Goal: Use online tool/utility: Utilize a website feature to perform a specific function

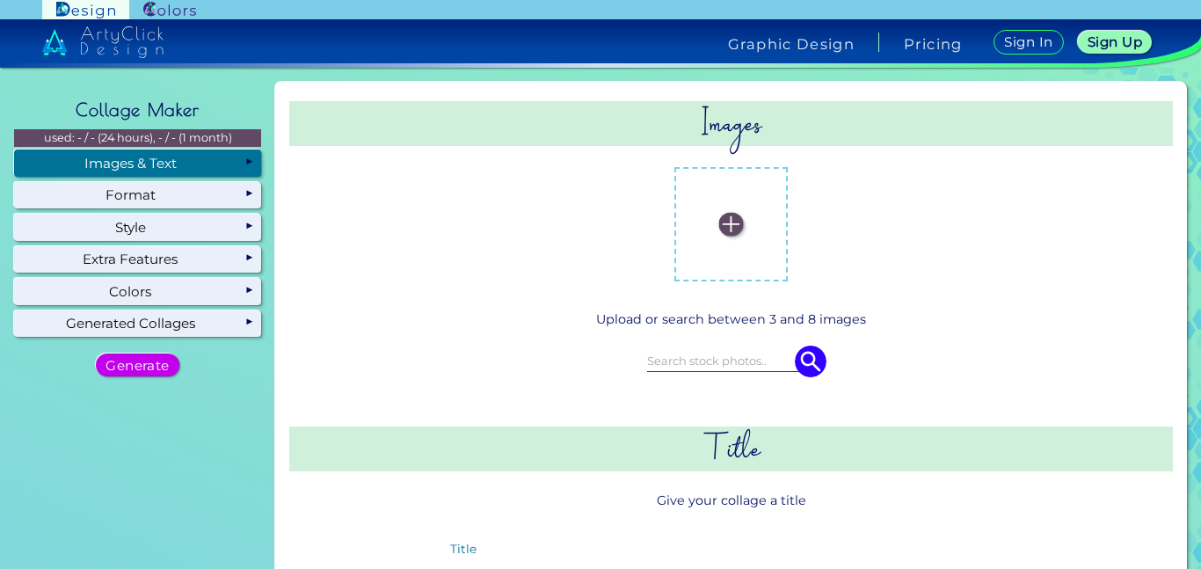
click at [213, 162] on div "Images & Text" at bounding box center [137, 162] width 247 height 26
click at [672, 360] on input at bounding box center [731, 360] width 169 height 19
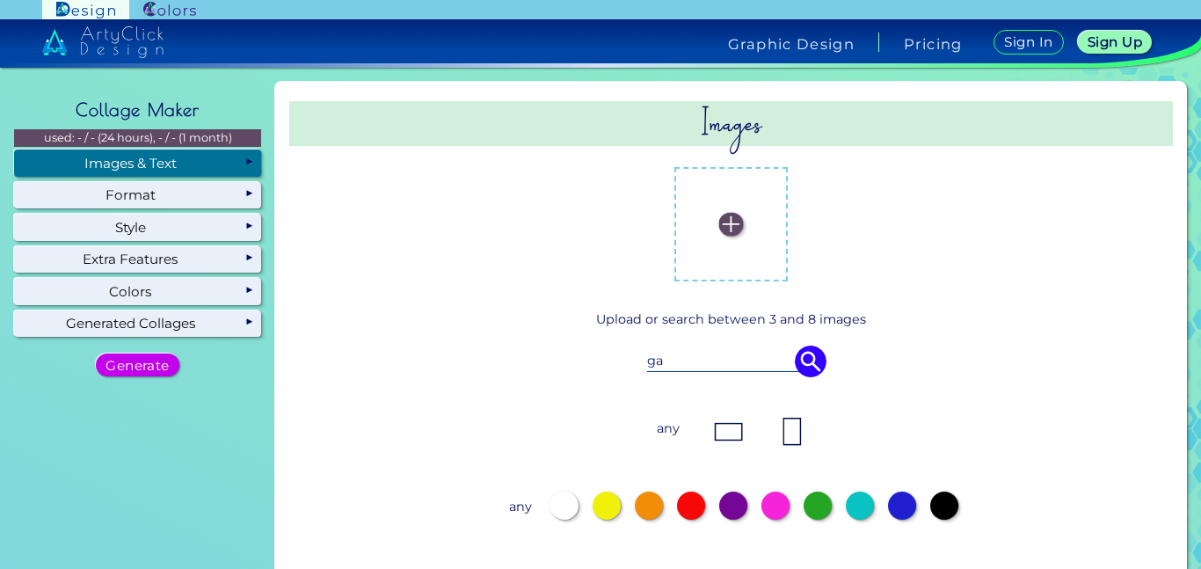
type input "g"
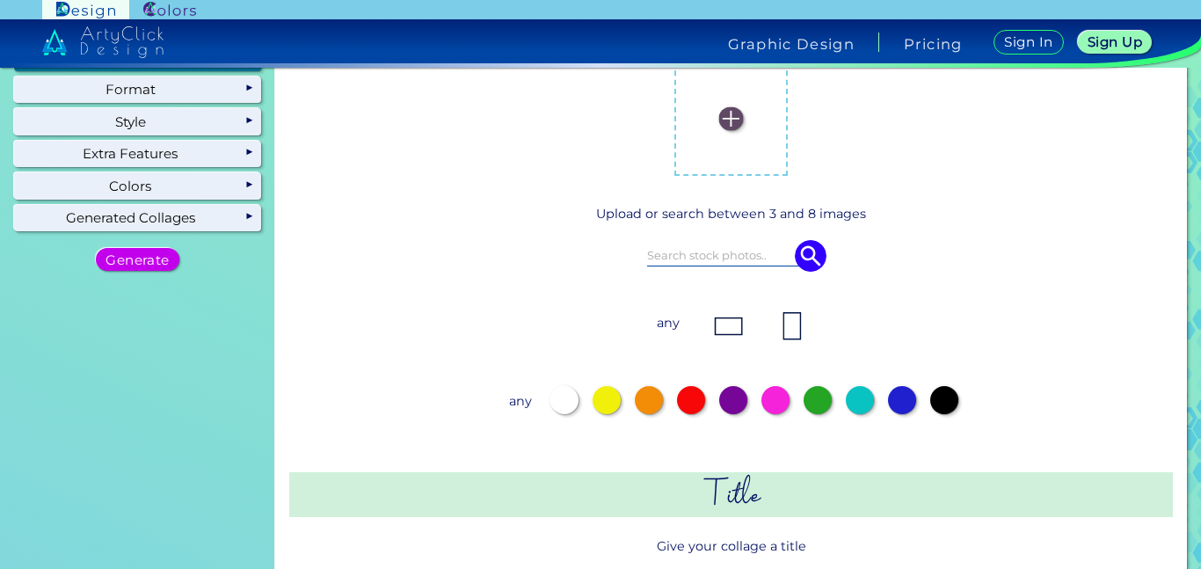
scroll to position [109, 0]
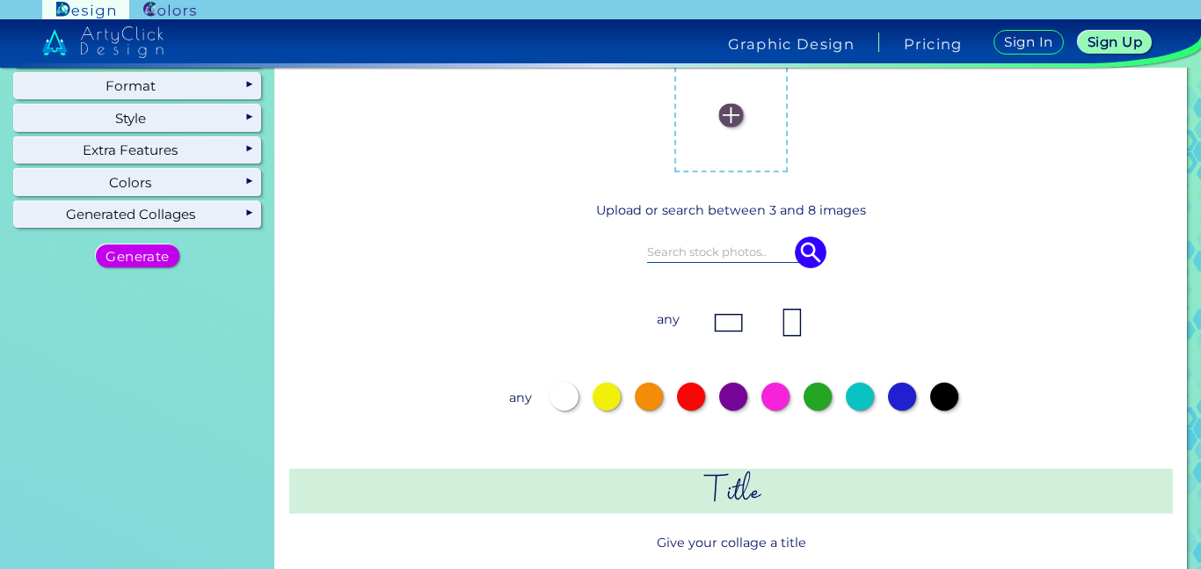
click at [846, 390] on div at bounding box center [860, 396] width 28 height 28
click at [713, 254] on input at bounding box center [731, 251] width 169 height 19
type input "lightning"
click at [799, 253] on img at bounding box center [811, 252] width 32 height 32
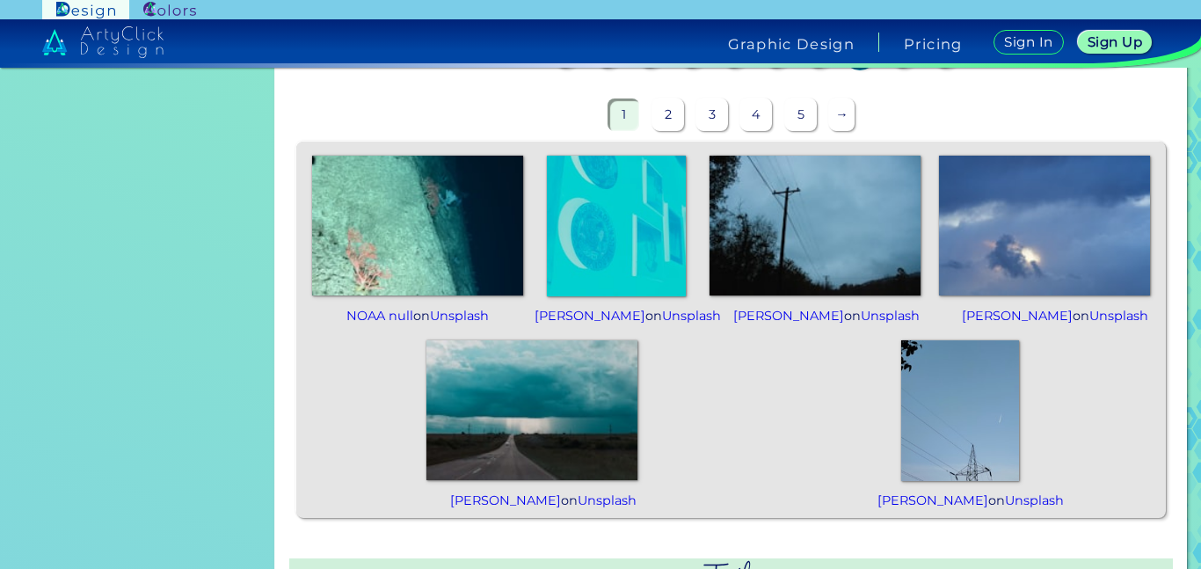
scroll to position [454, 0]
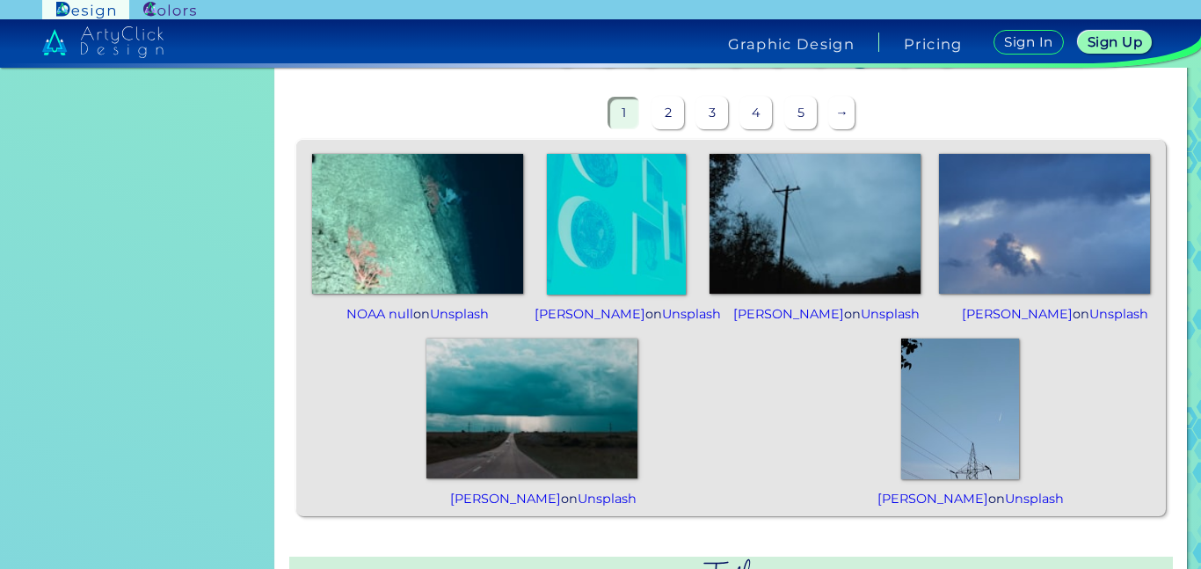
click at [742, 304] on div "[PERSON_NAME] on Unsplash" at bounding box center [814, 236] width 225 height 178
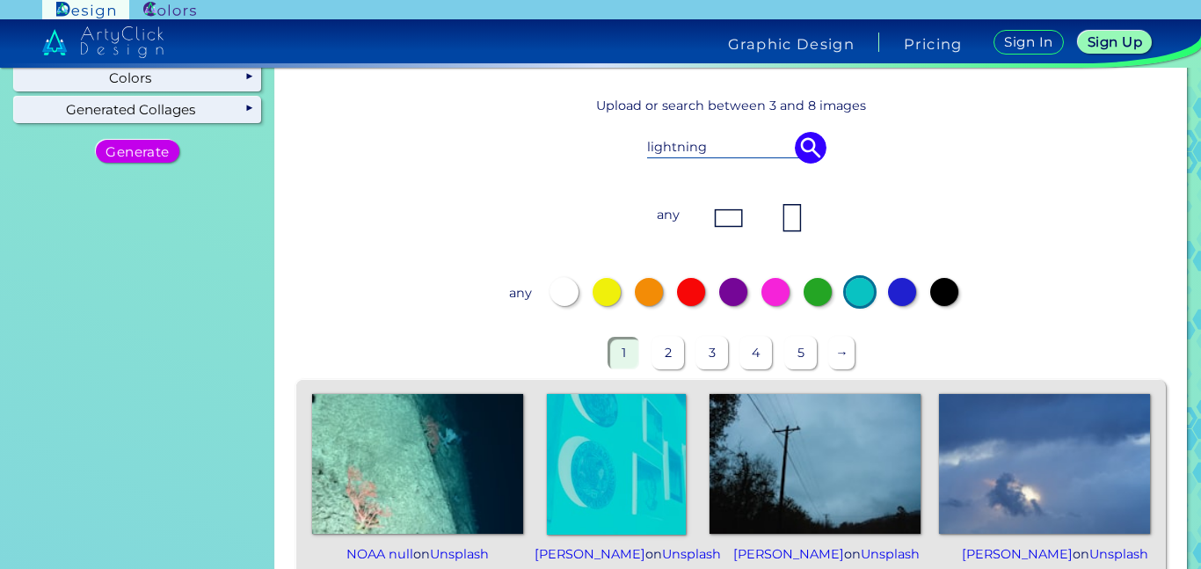
scroll to position [207, 0]
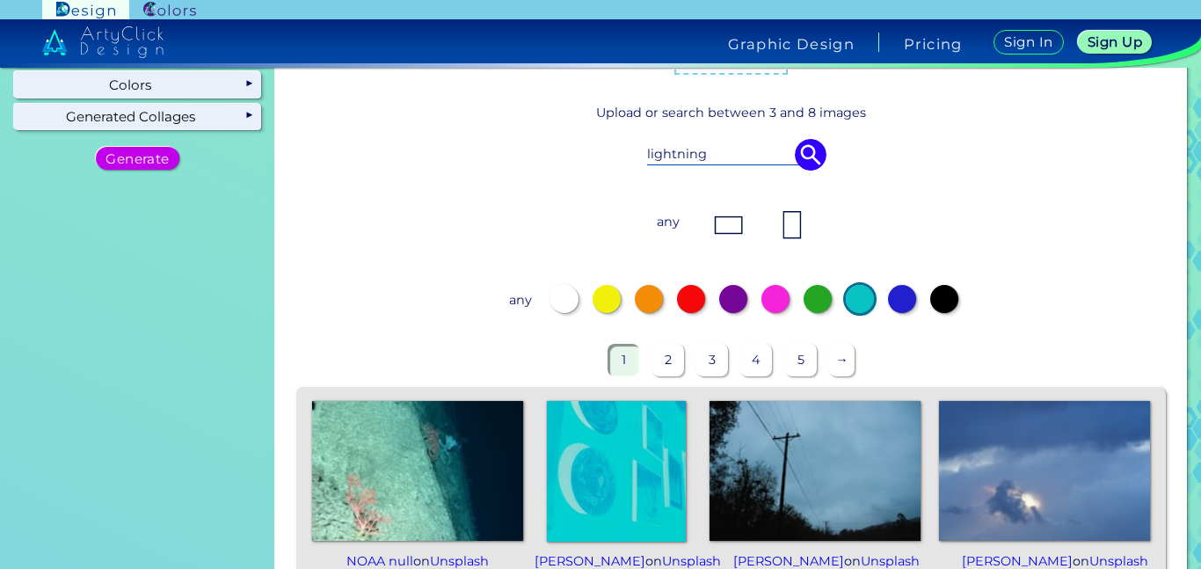
click at [902, 297] on div at bounding box center [902, 299] width 28 height 28
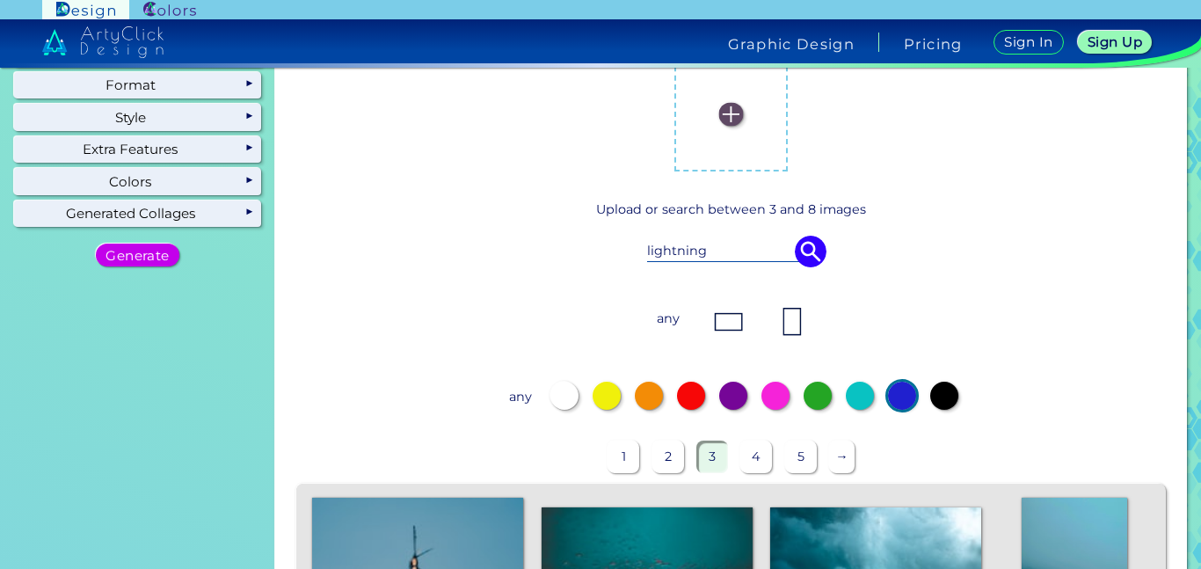
scroll to position [86, 0]
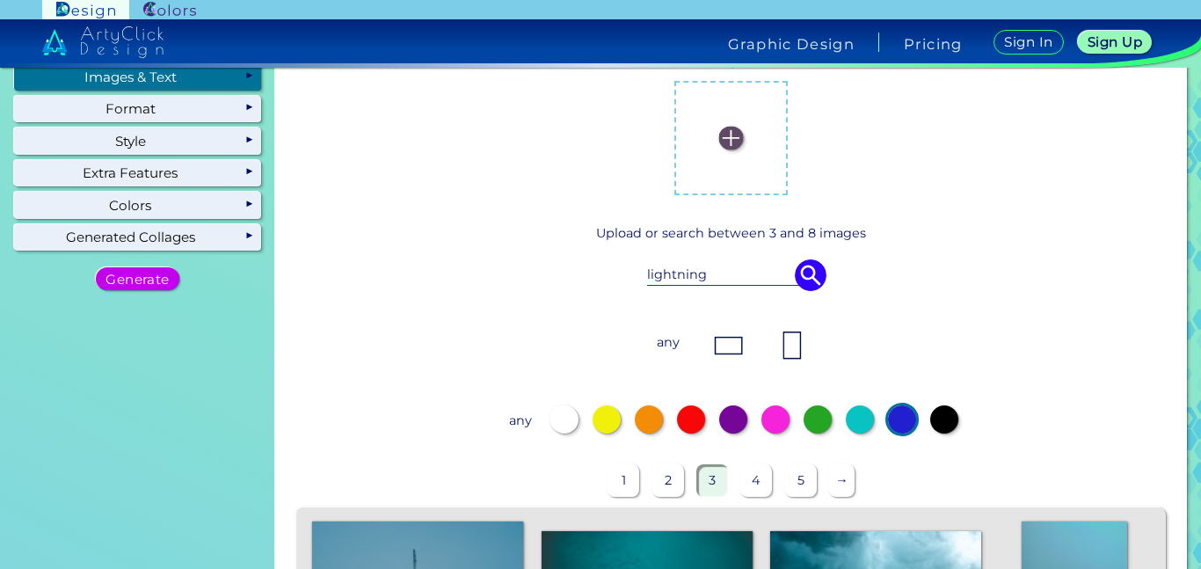
click at [726, 341] on img at bounding box center [728, 345] width 35 height 35
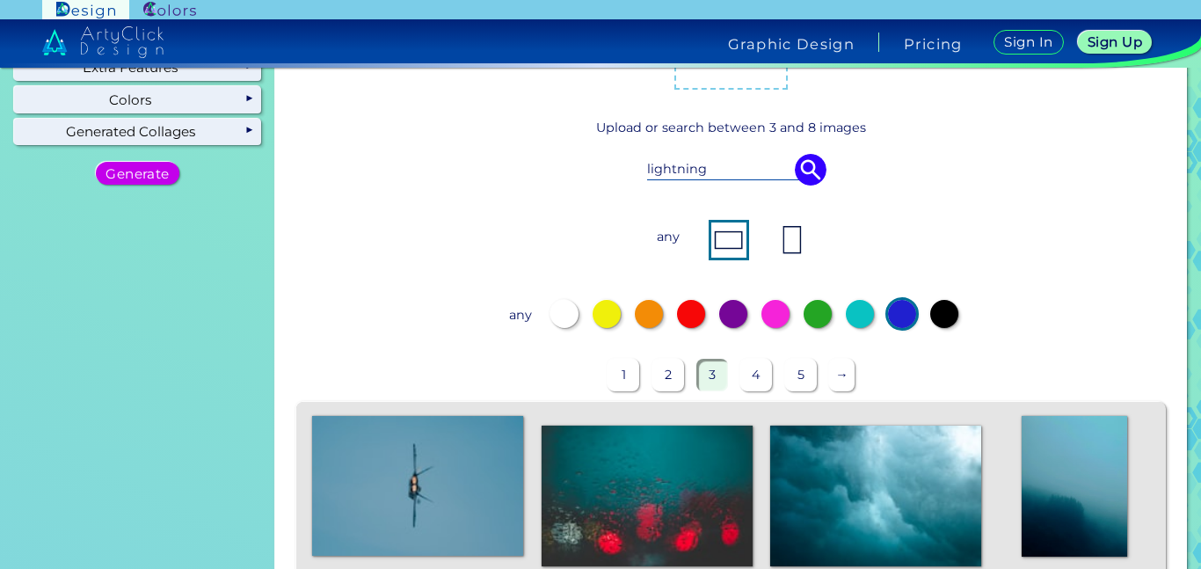
scroll to position [185, 0]
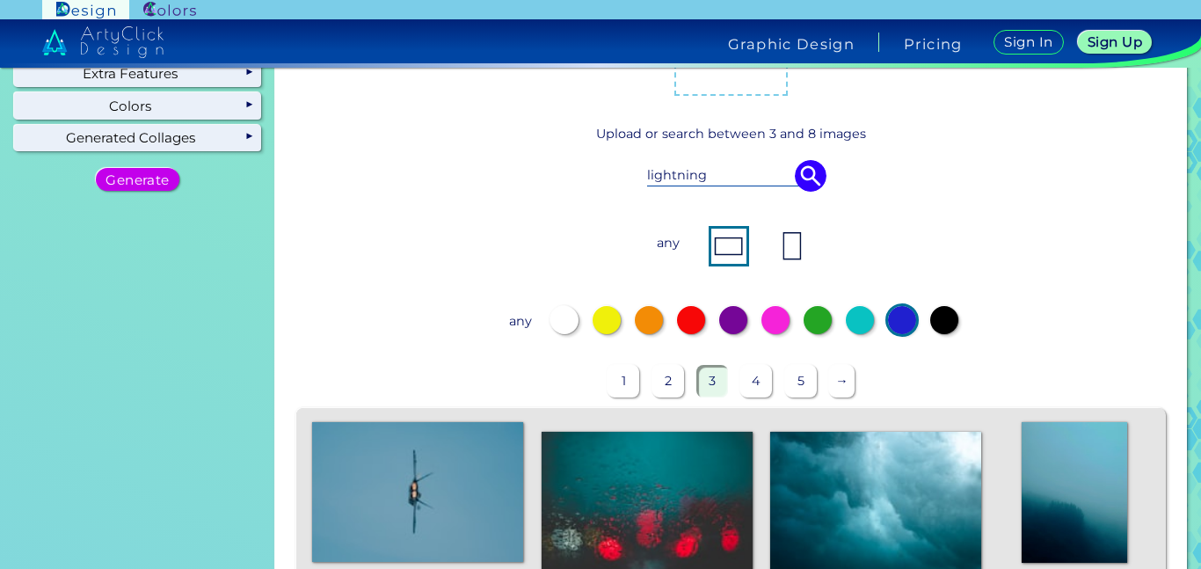
click at [520, 323] on p "any" at bounding box center [521, 322] width 32 height 32
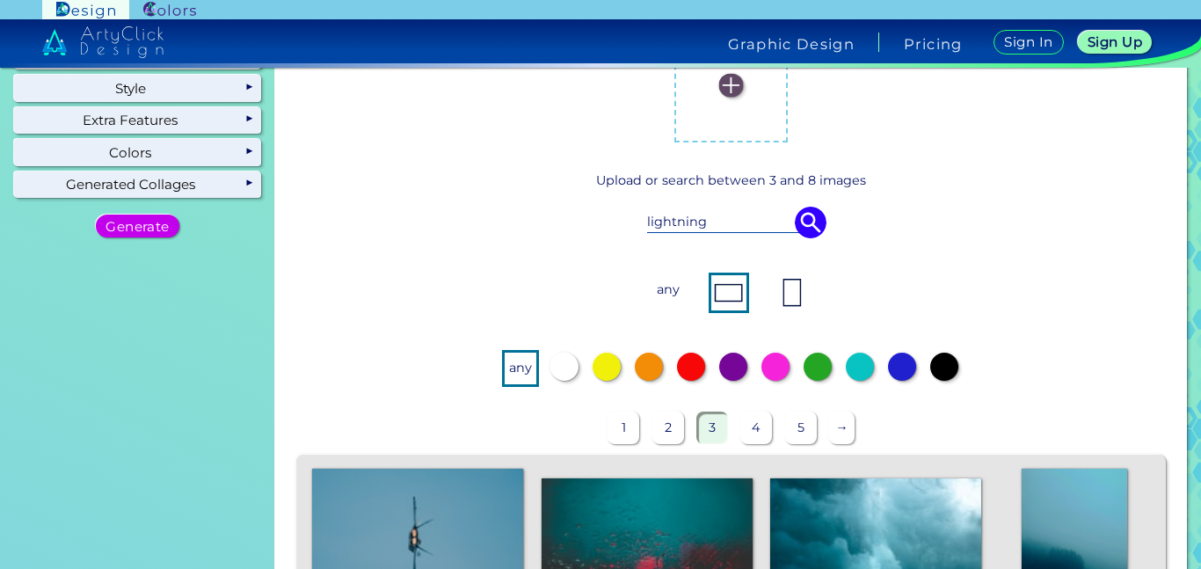
scroll to position [138, 0]
click at [665, 294] on p "any" at bounding box center [668, 291] width 32 height 32
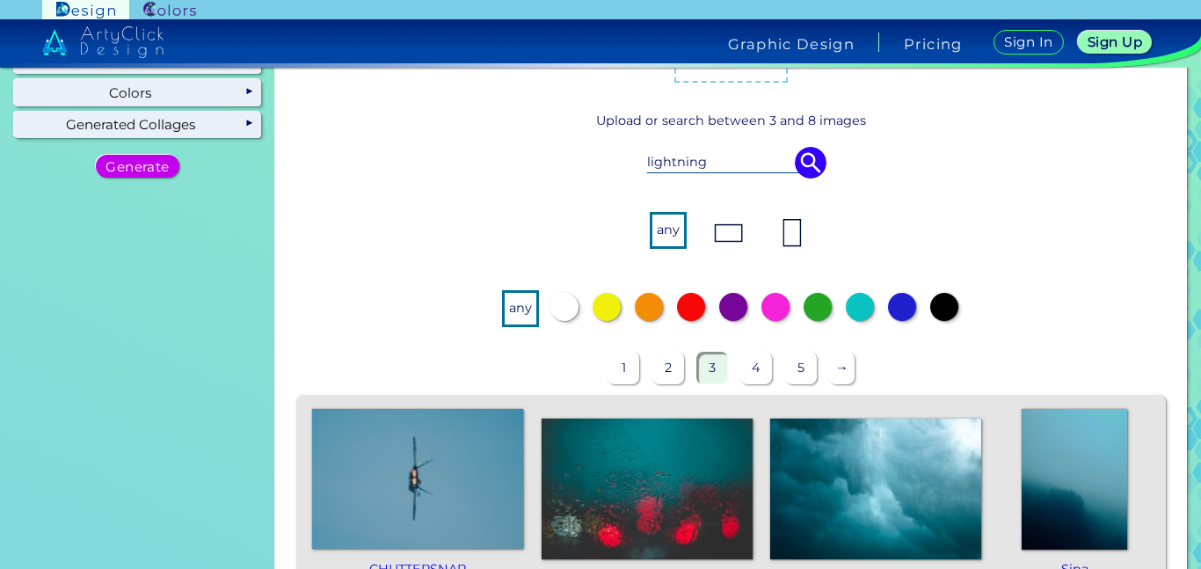
scroll to position [193, 0]
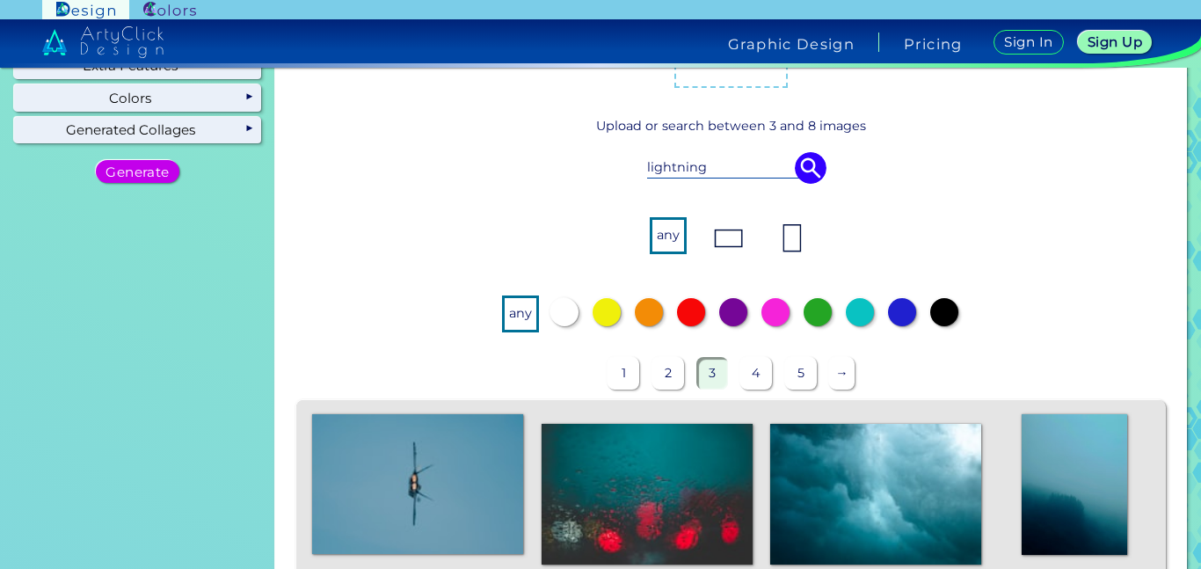
click at [520, 312] on p "any" at bounding box center [521, 314] width 32 height 32
click at [670, 251] on p "any" at bounding box center [668, 236] width 32 height 32
click at [722, 157] on input "lightning" at bounding box center [731, 166] width 169 height 19
click at [795, 164] on img at bounding box center [811, 168] width 32 height 32
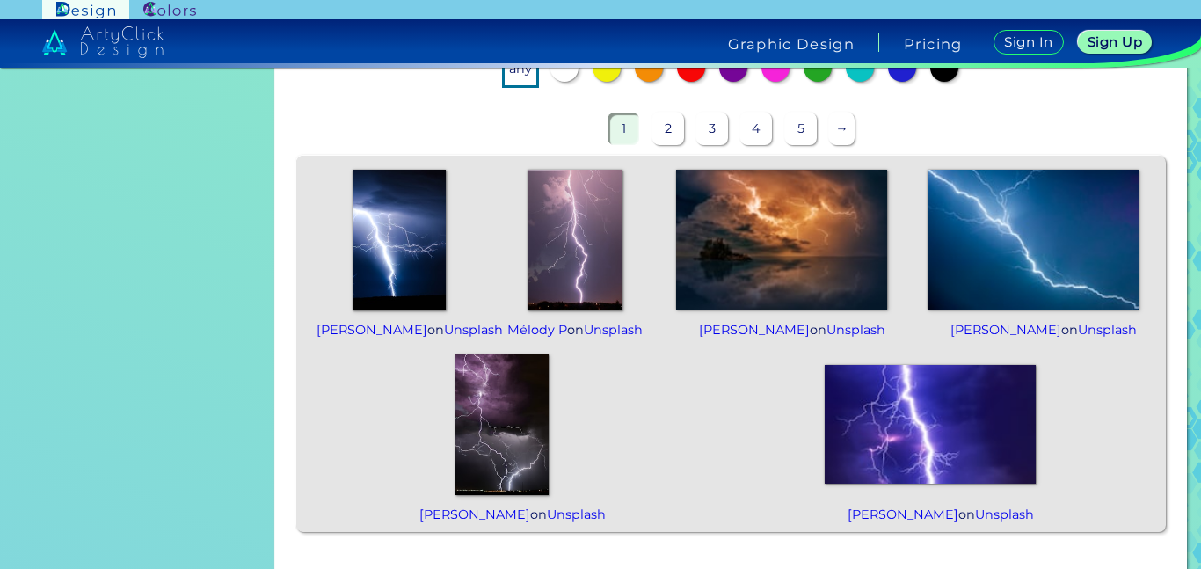
scroll to position [434, 0]
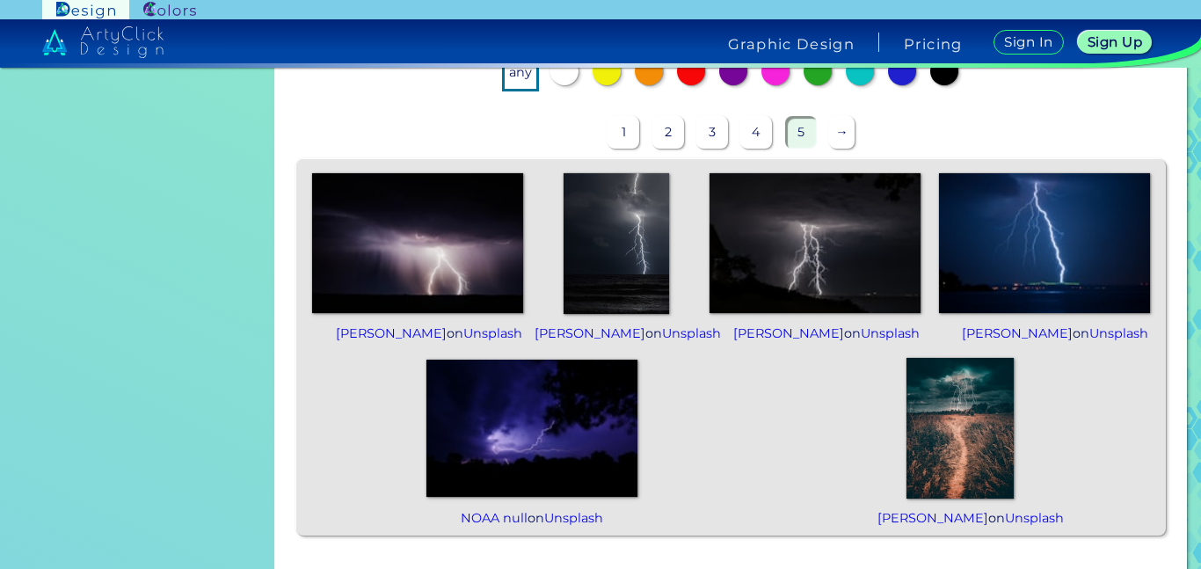
click at [833, 133] on p "→" at bounding box center [841, 132] width 25 height 33
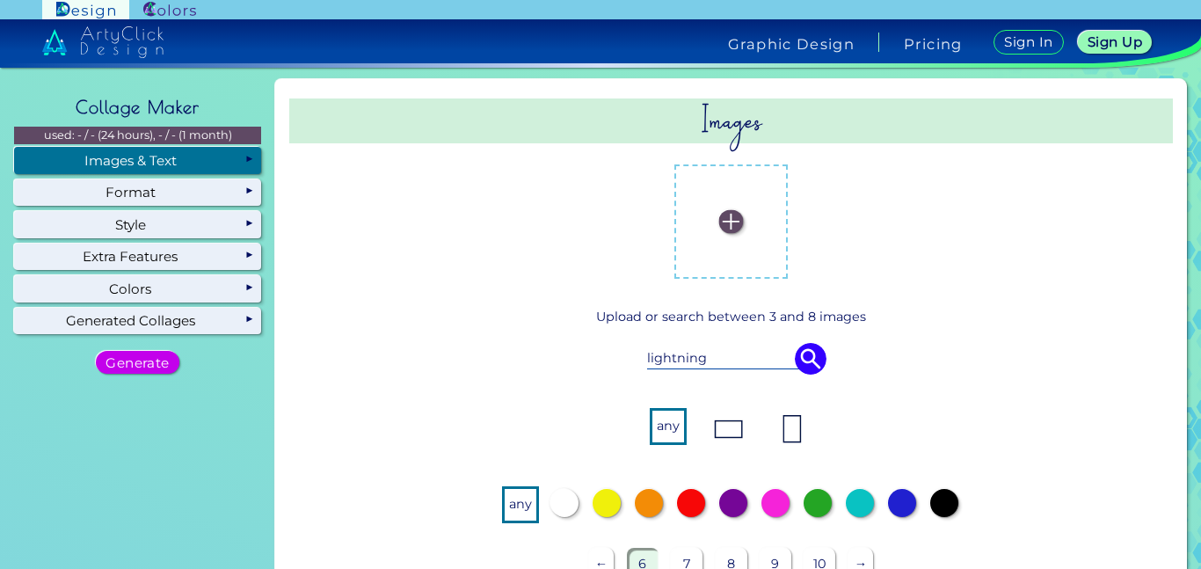
scroll to position [0, 0]
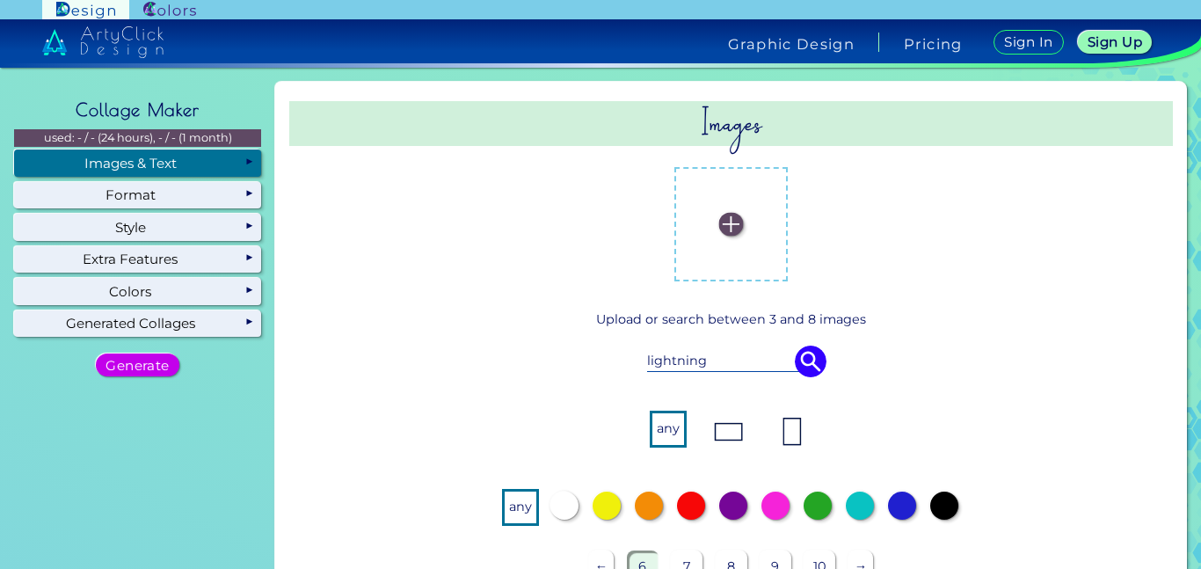
click at [732, 220] on img at bounding box center [731, 224] width 24 height 24
click at [0, 0] on input "file" at bounding box center [0, 0] width 0 height 0
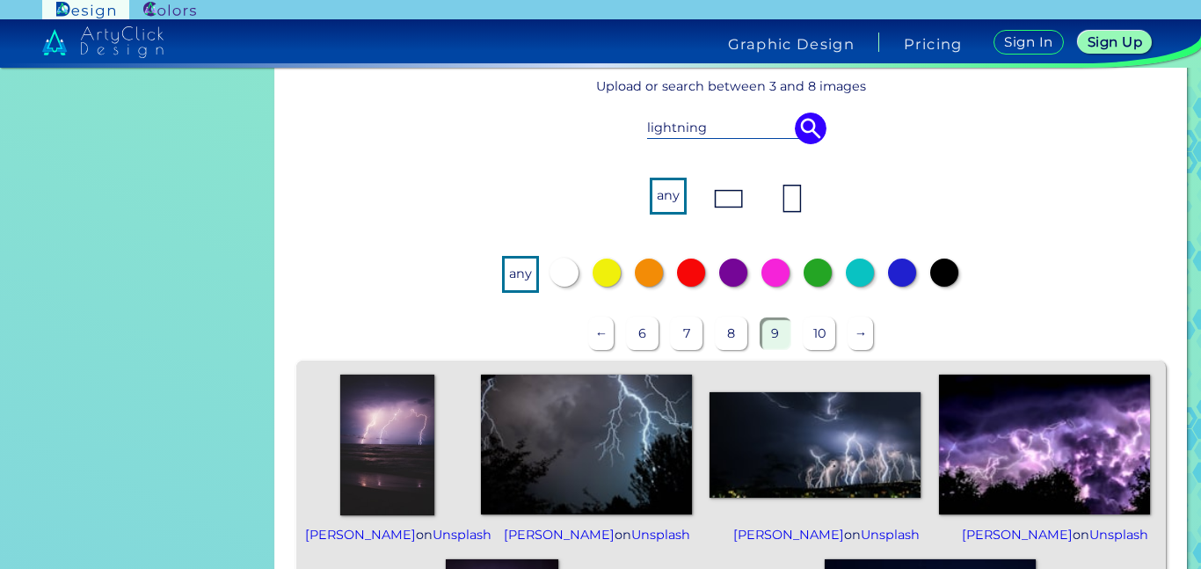
scroll to position [316, 0]
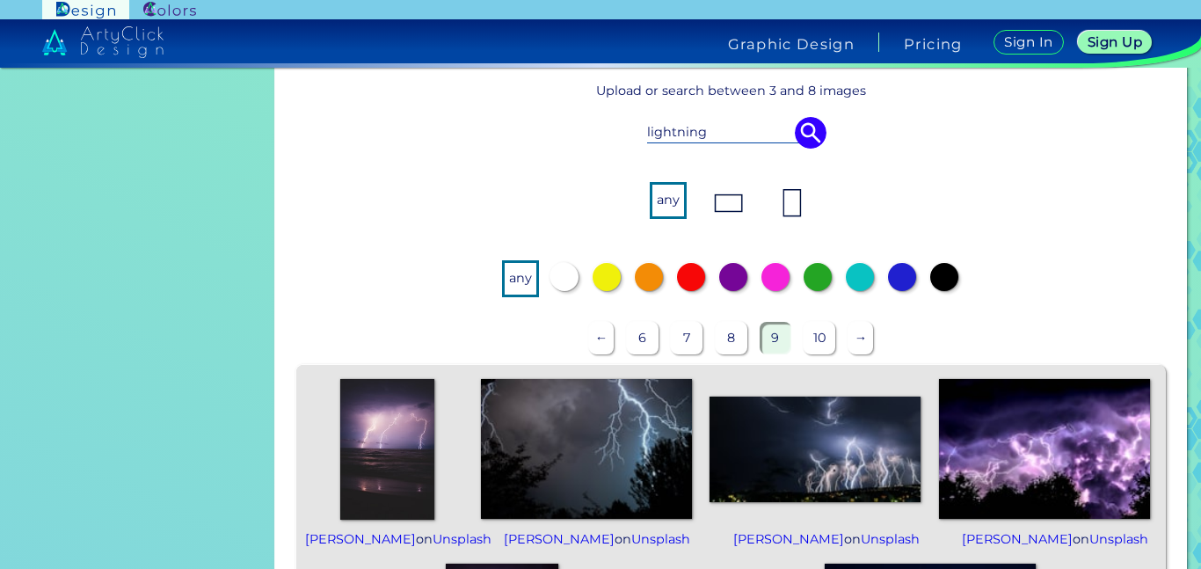
click at [812, 123] on img at bounding box center [811, 133] width 32 height 32
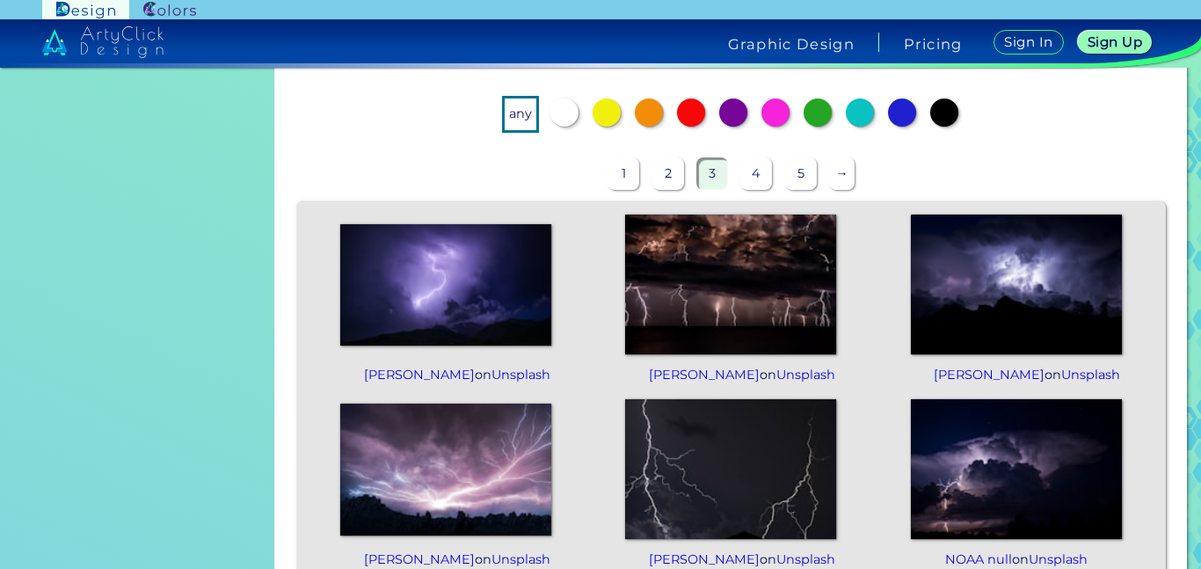
scroll to position [484, 0]
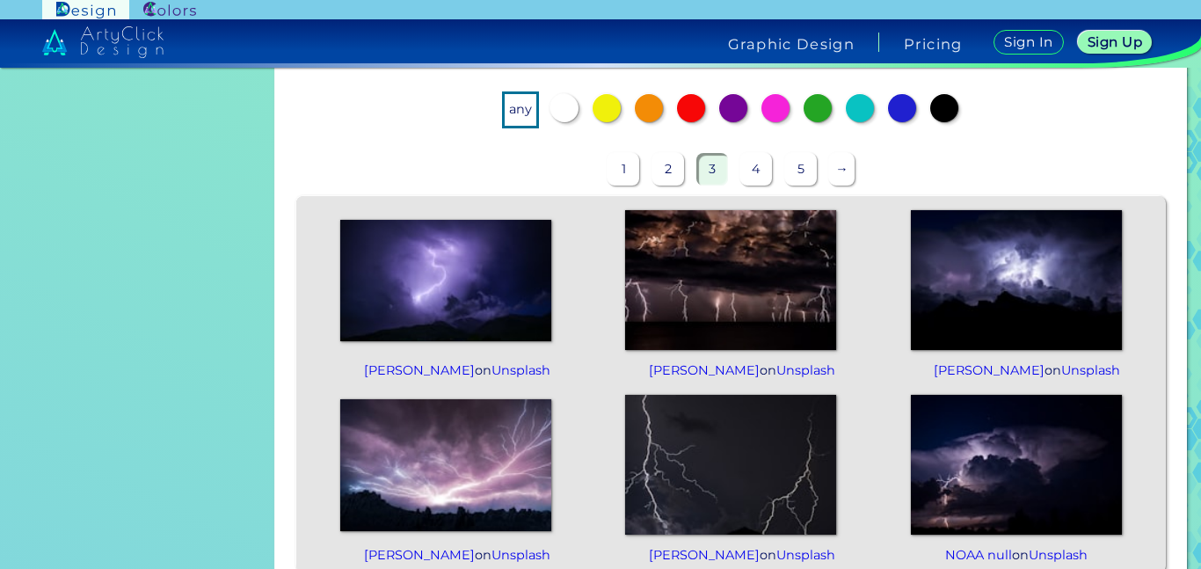
click at [719, 113] on div at bounding box center [733, 108] width 28 height 28
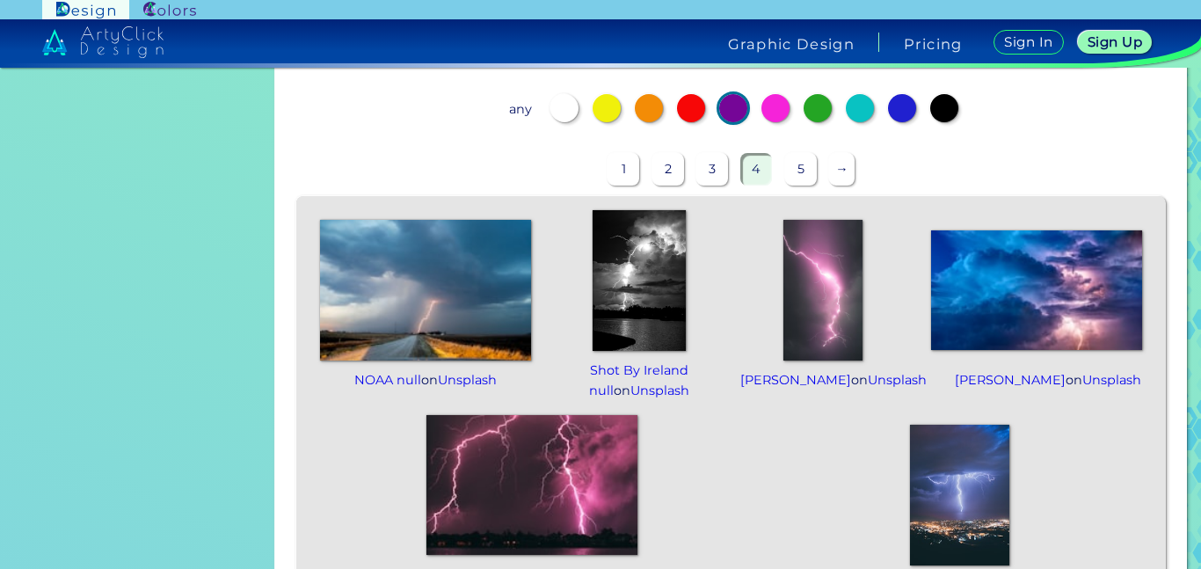
scroll to position [476, 0]
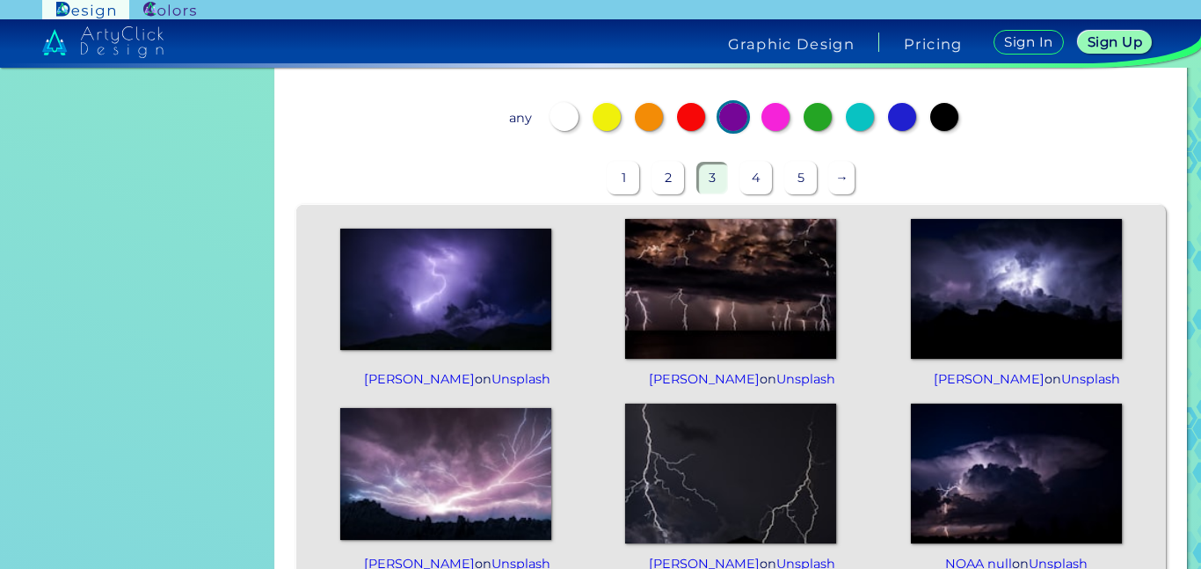
click at [767, 121] on div at bounding box center [775, 117] width 28 height 28
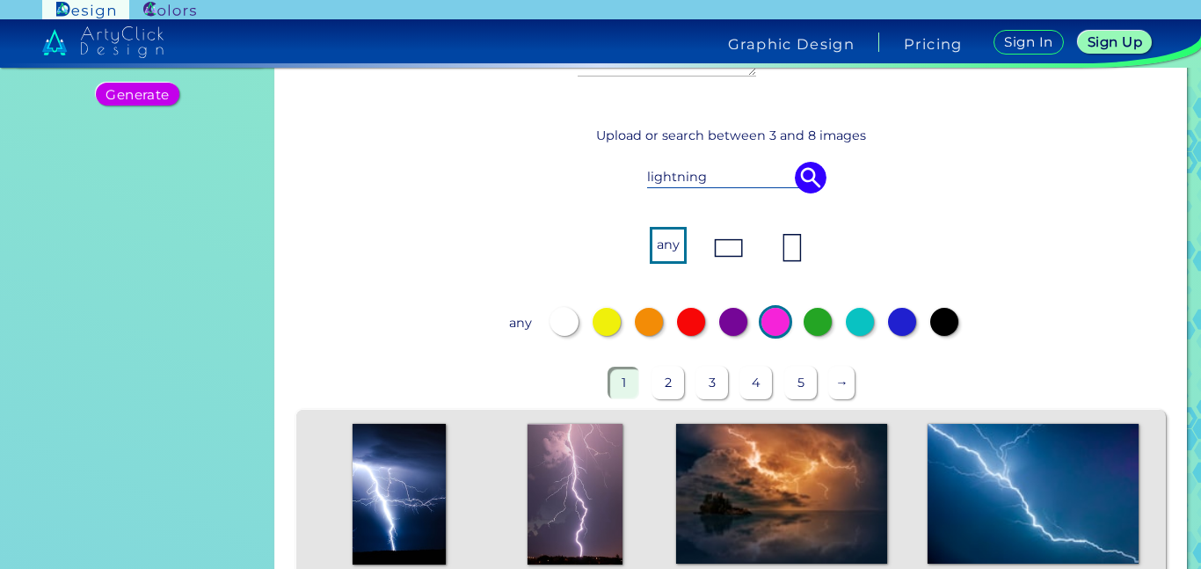
scroll to position [252, 0]
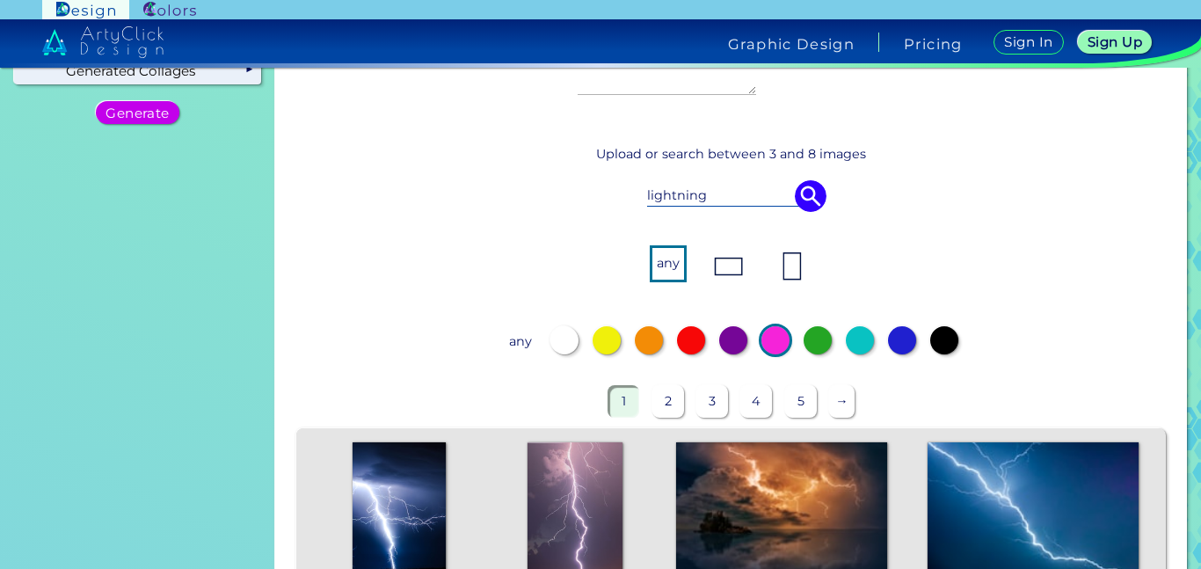
click at [799, 194] on img at bounding box center [811, 196] width 32 height 32
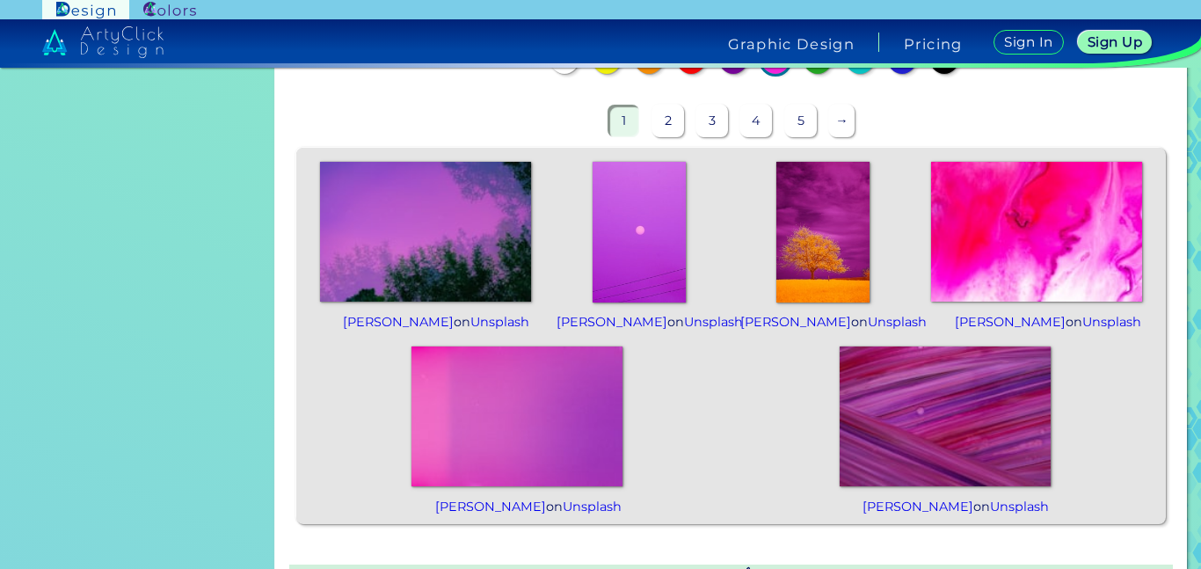
scroll to position [530, 0]
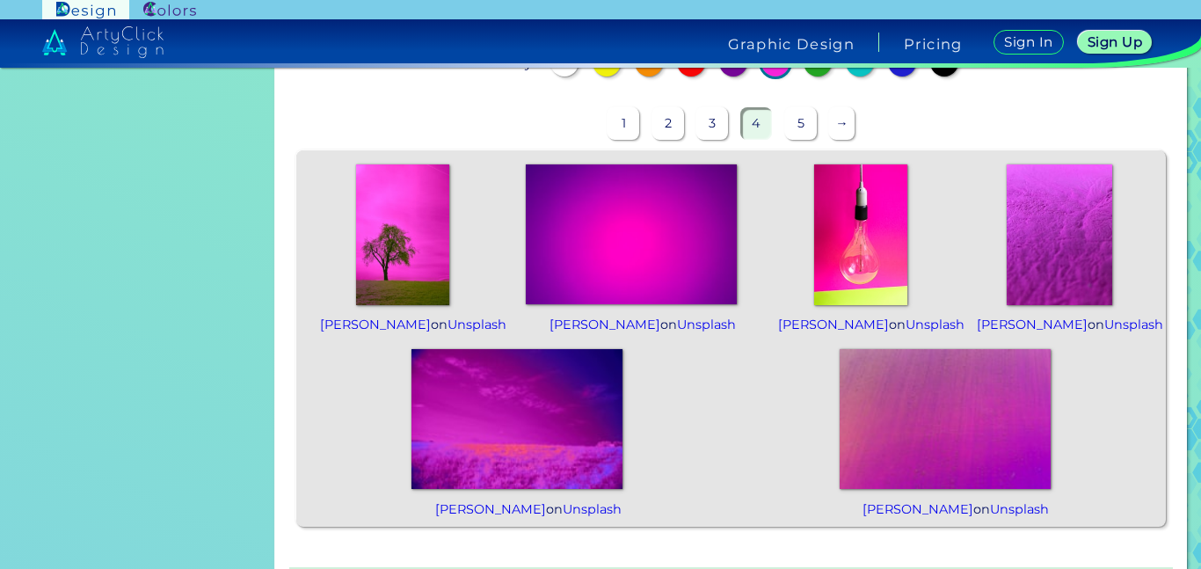
click at [728, 72] on div at bounding box center [733, 62] width 28 height 28
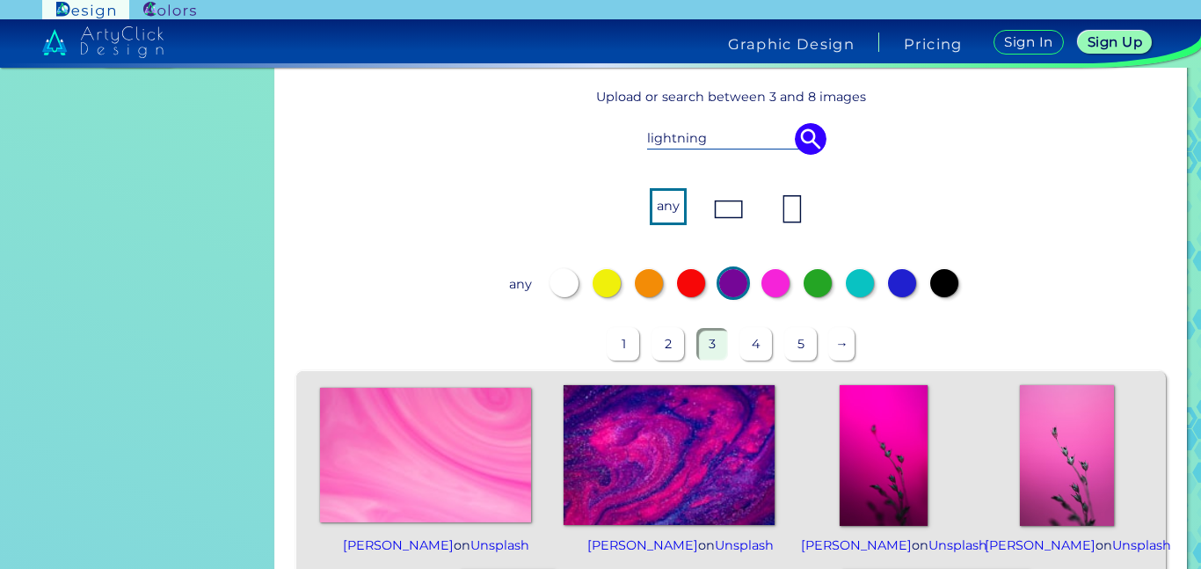
scroll to position [305, 0]
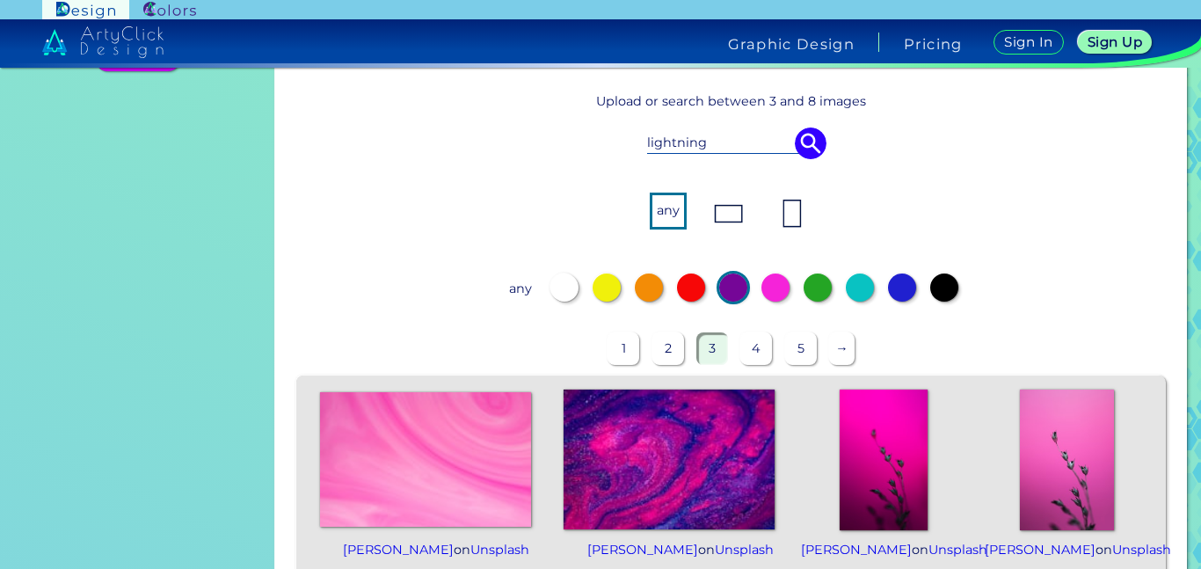
click at [800, 146] on img at bounding box center [811, 143] width 32 height 32
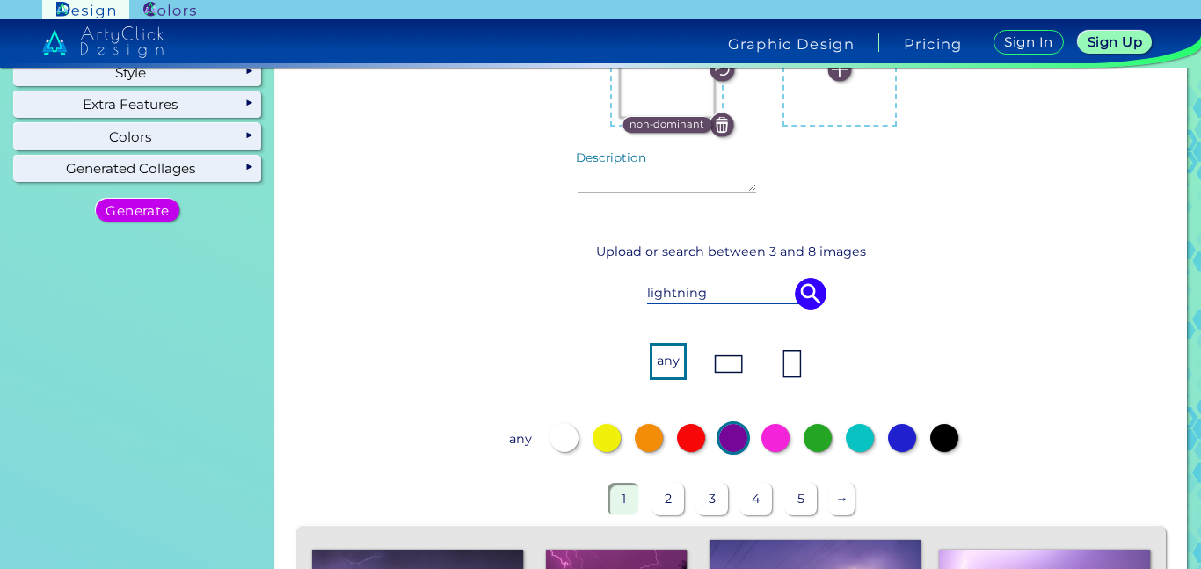
scroll to position [0, 0]
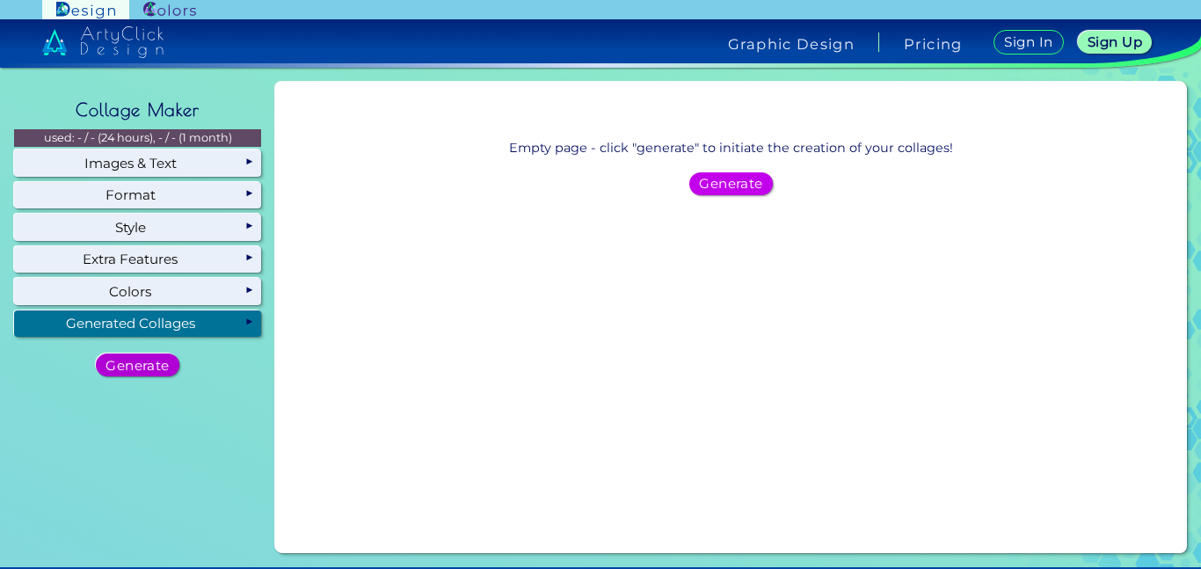
click at [149, 365] on h5 "Generate" at bounding box center [137, 365] width 67 height 14
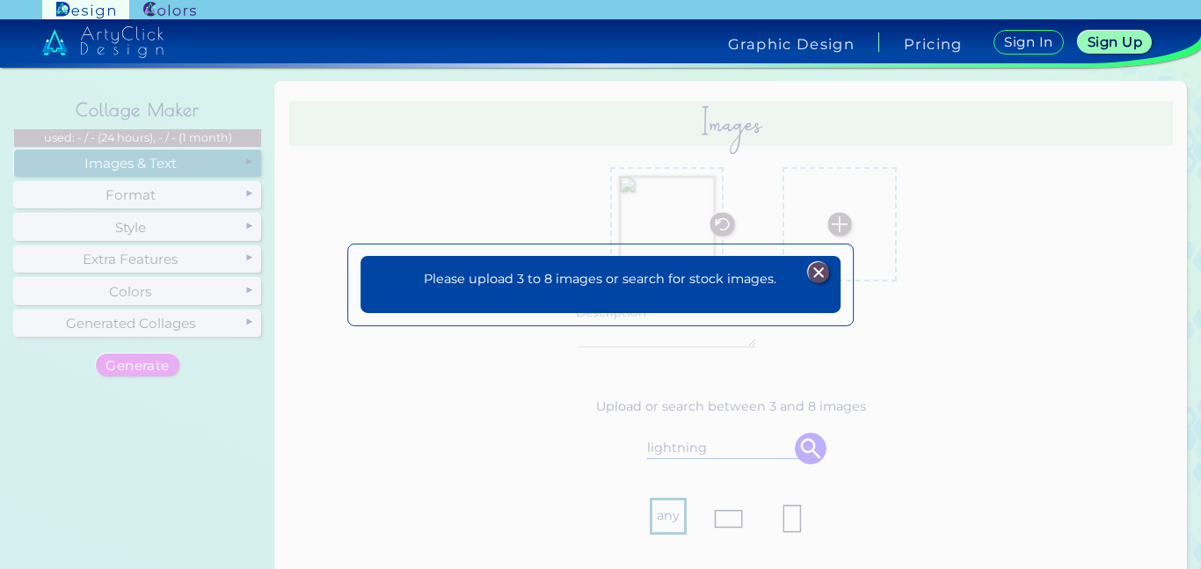
click at [823, 263] on img at bounding box center [818, 272] width 21 height 21
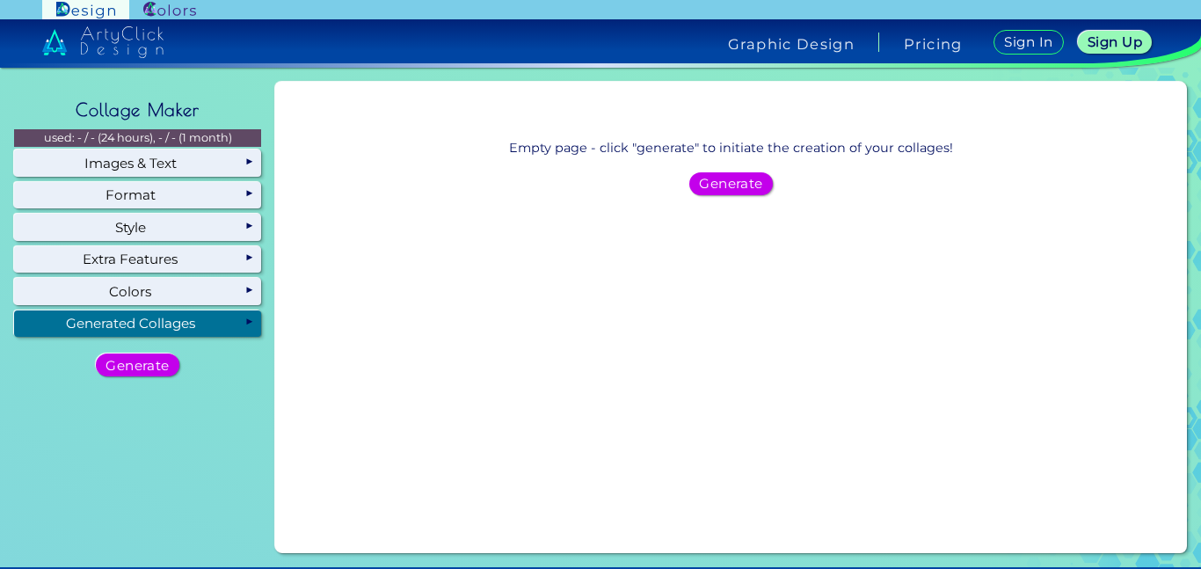
click at [156, 318] on div "Generated Collages" at bounding box center [137, 323] width 247 height 26
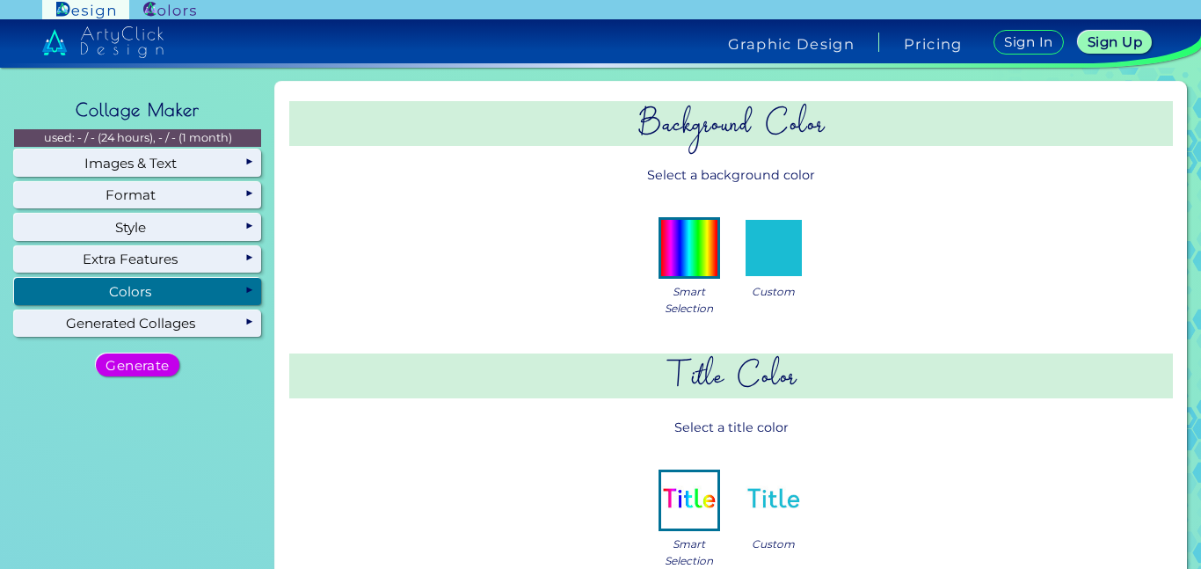
click at [689, 273] on img at bounding box center [689, 248] width 56 height 56
click at [757, 274] on img at bounding box center [773, 248] width 56 height 56
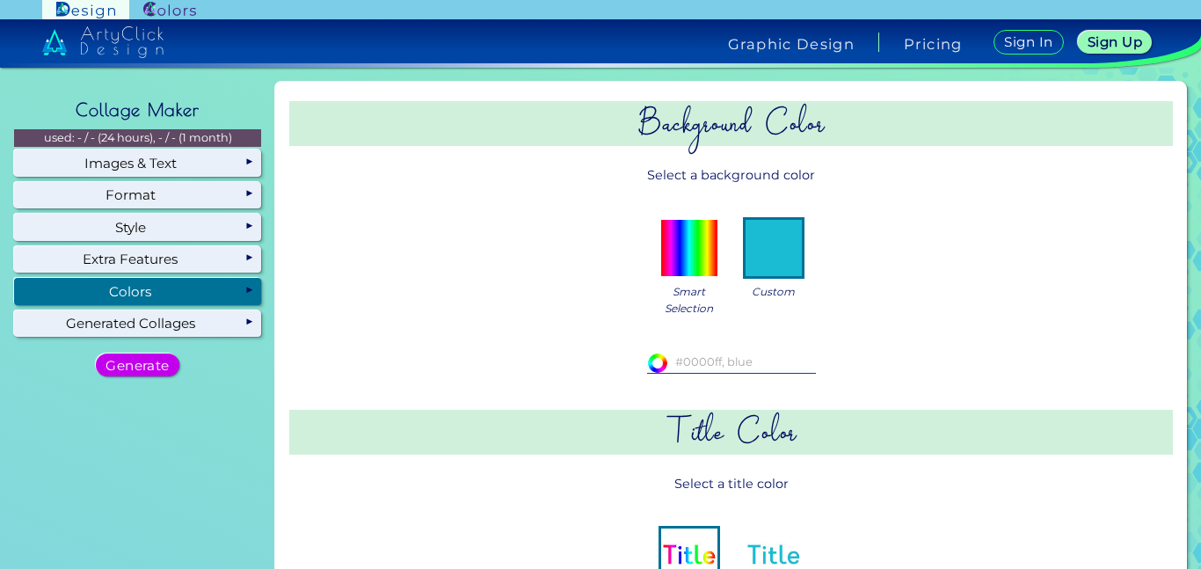
click at [702, 360] on input at bounding box center [731, 361] width 169 height 19
click at [684, 294] on span "Smart Selection" at bounding box center [689, 299] width 48 height 33
click at [671, 353] on input "000007red" at bounding box center [731, 361] width 169 height 19
click at [751, 365] on input "#000007red" at bounding box center [731, 361] width 169 height 19
type input "#000007red"
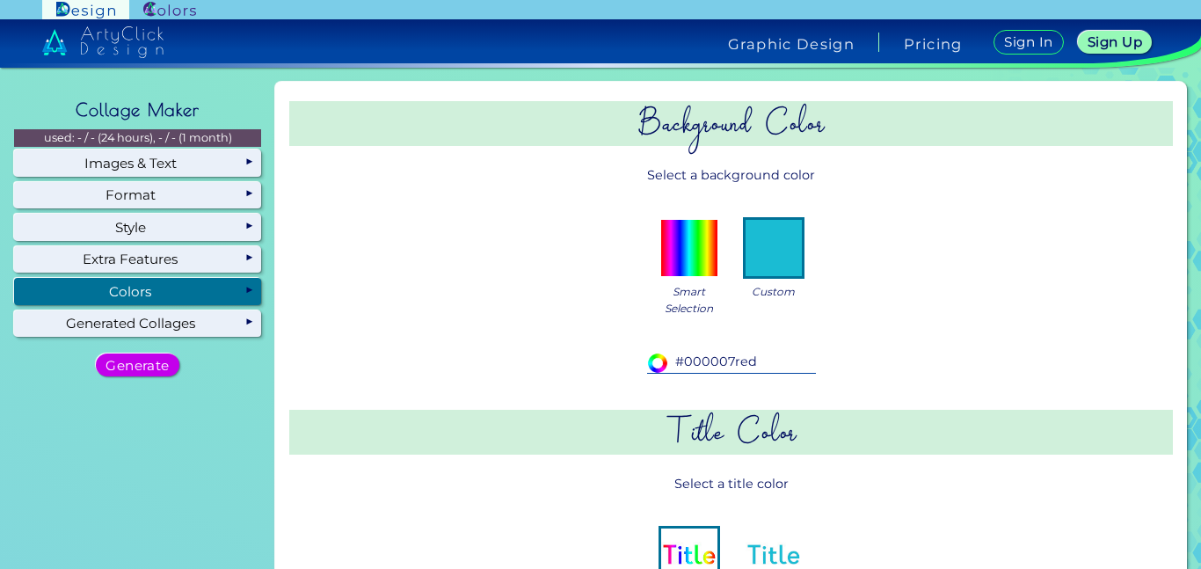
click at [746, 263] on img at bounding box center [773, 248] width 56 height 56
click at [654, 358] on input "#000000" at bounding box center [656, 361] width 18 height 18
type input "#f566e9"
click at [969, 238] on div "Smart Selection Custom" at bounding box center [731, 265] width 796 height 132
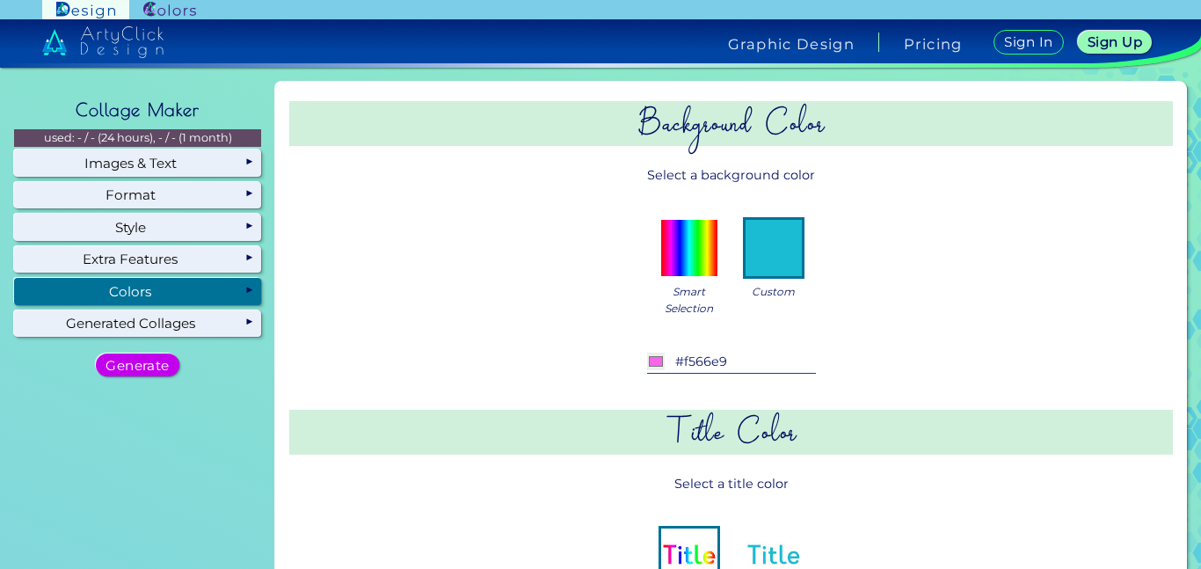
click at [202, 285] on div "Colors" at bounding box center [137, 291] width 247 height 26
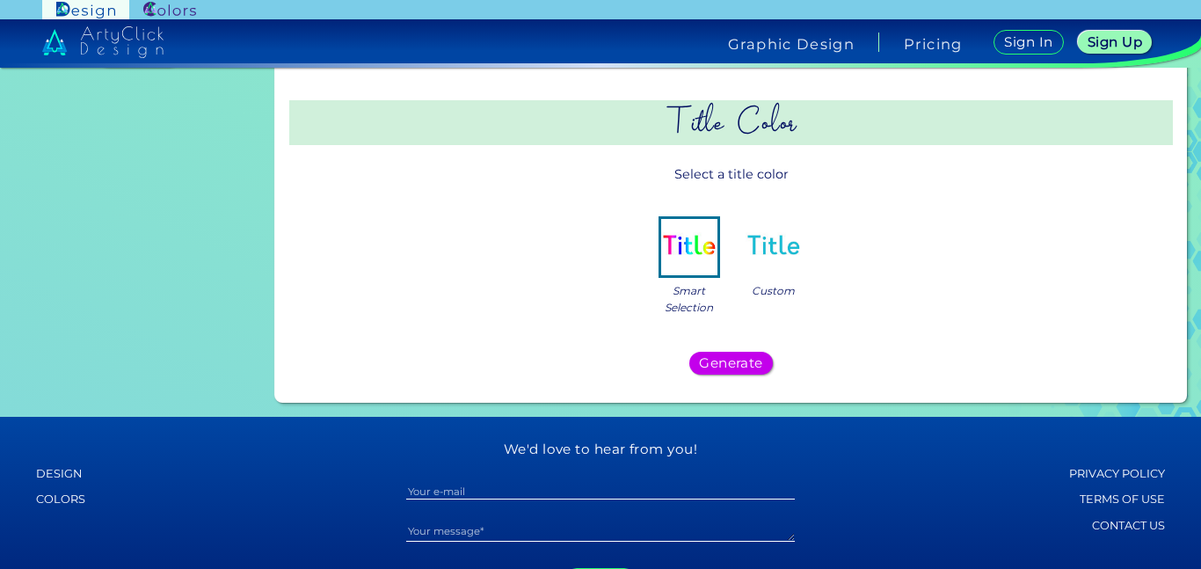
scroll to position [312, 0]
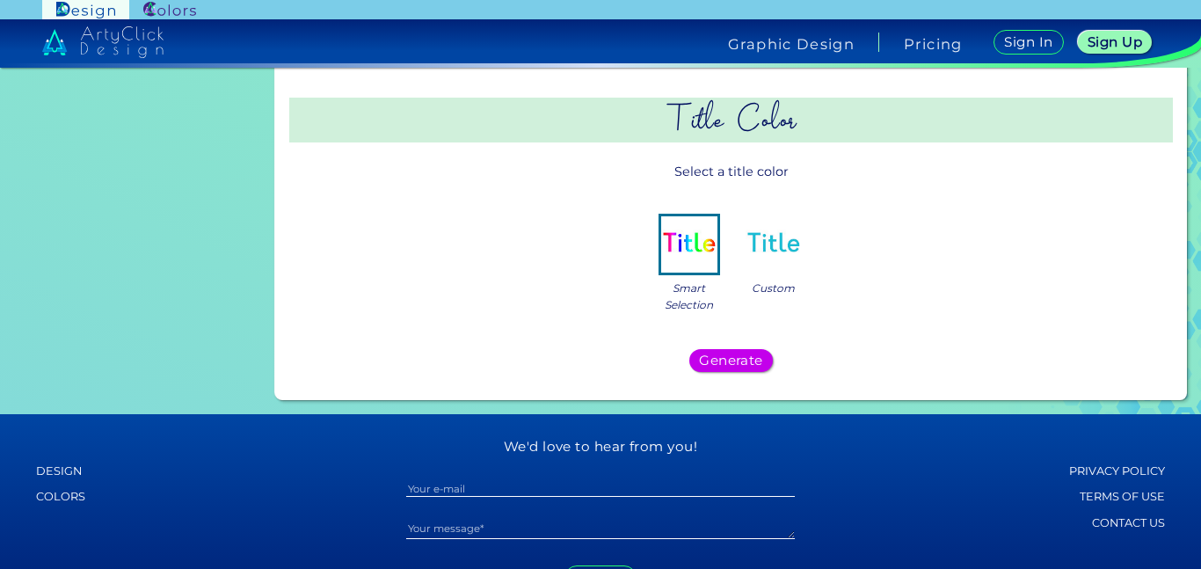
click at [784, 235] on img at bounding box center [773, 244] width 56 height 56
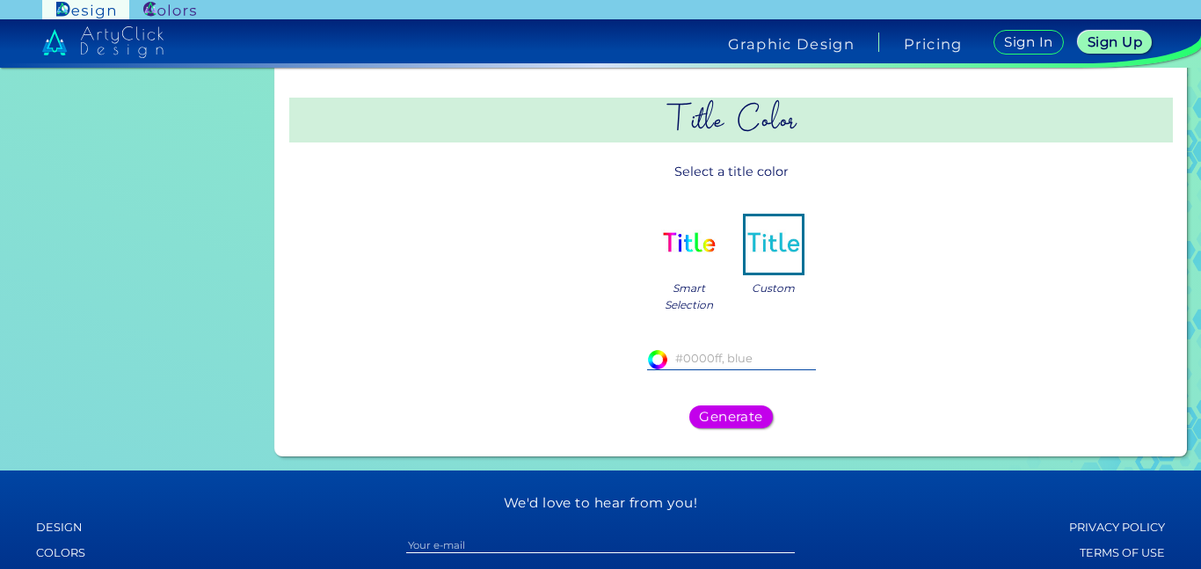
click at [653, 361] on input "#ffffff" at bounding box center [656, 358] width 18 height 18
